Goal: Transaction & Acquisition: Purchase product/service

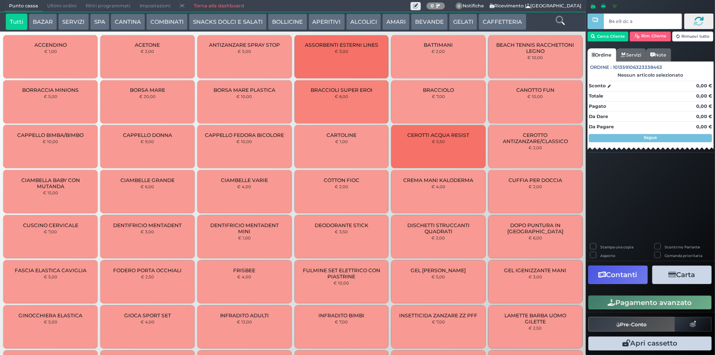
type input "84 e9 dc af"
click at [601, 34] on button "Cerca Cliente" at bounding box center [607, 37] width 41 height 10
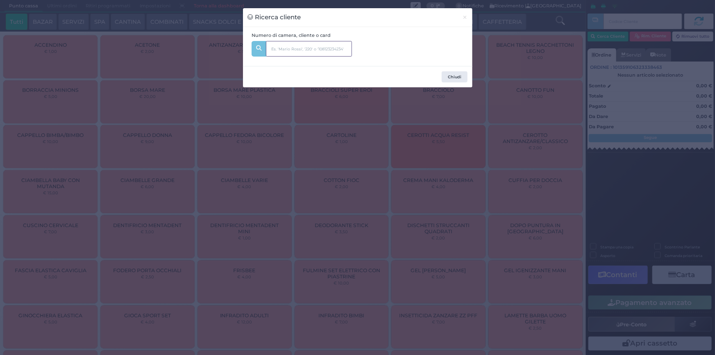
click at [303, 53] on input "text" at bounding box center [309, 49] width 86 height 16
type input "221"
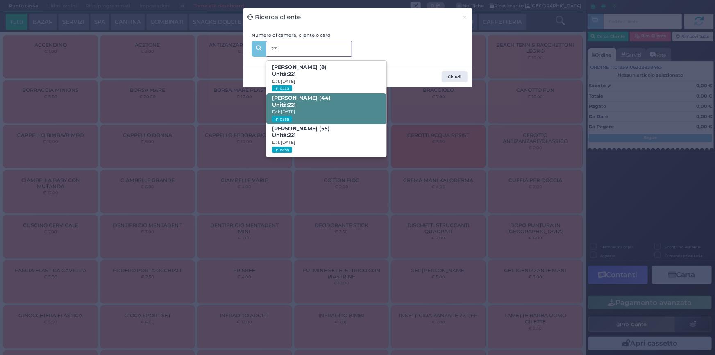
click at [312, 106] on span "Genny Galli (44) Unità: 221 Dal: 17/08/2025 In casa" at bounding box center [326, 108] width 120 height 31
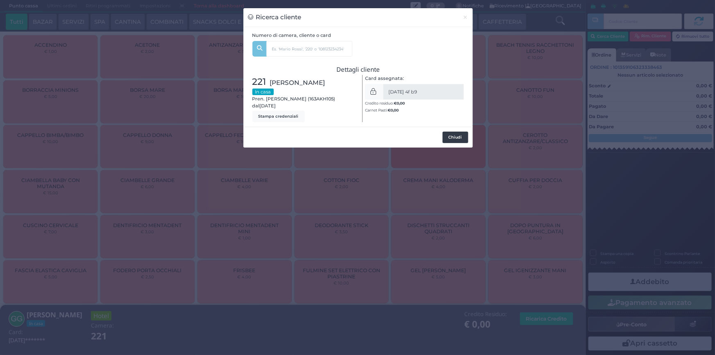
click at [451, 134] on button "Chiudi" at bounding box center [455, 136] width 26 height 11
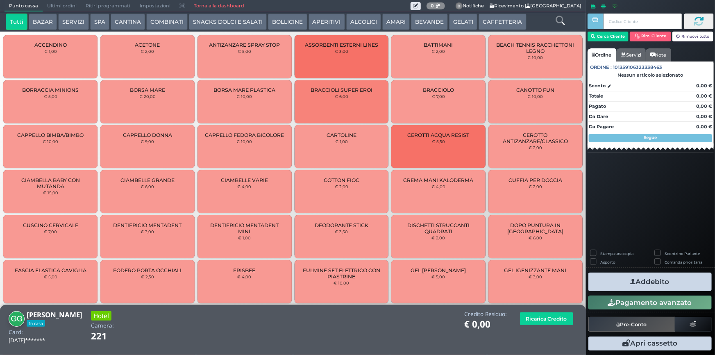
click at [557, 16] on icon at bounding box center [559, 20] width 9 height 9
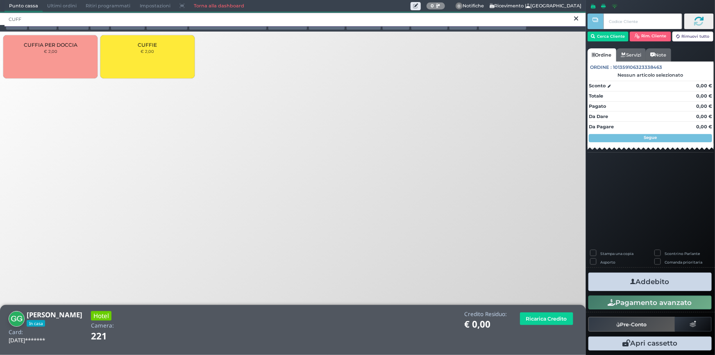
type input "CUFF"
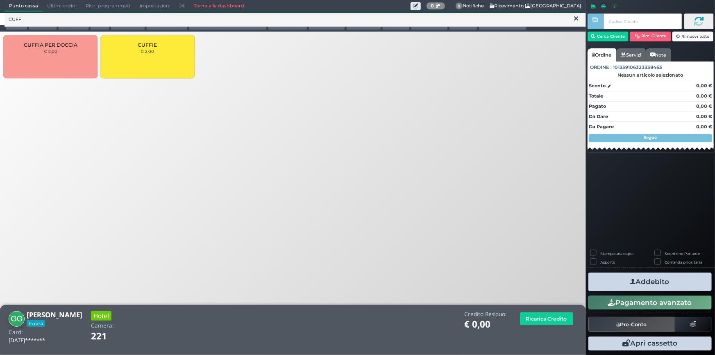
click at [171, 61] on div "CUFFIE € 2,00" at bounding box center [147, 56] width 94 height 43
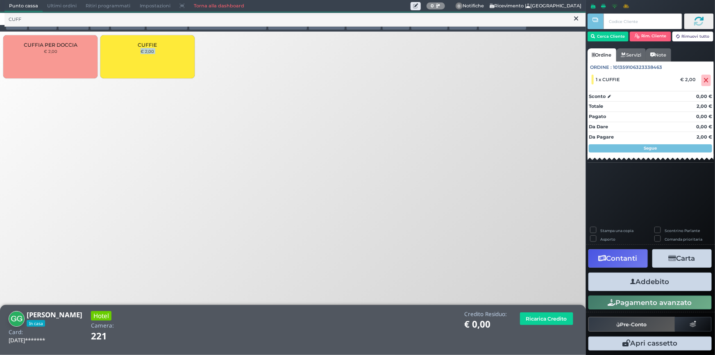
click at [171, 61] on div "CUFFIE € 2,00" at bounding box center [147, 56] width 94 height 43
click at [680, 283] on button "Addebito" at bounding box center [649, 281] width 123 height 18
